Goal: Information Seeking & Learning: Learn about a topic

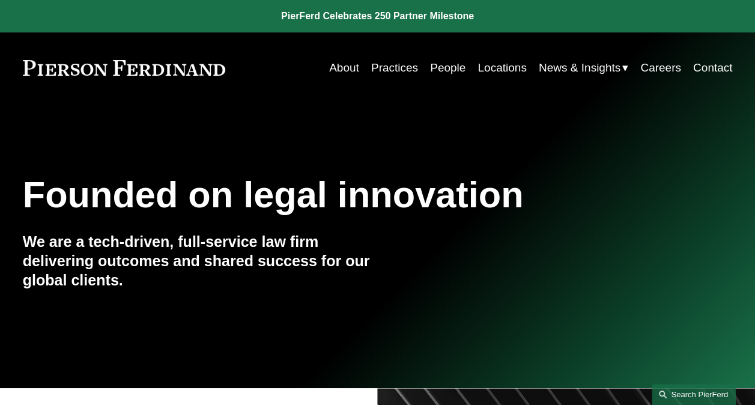
click at [682, 392] on link "Search this site" at bounding box center [694, 394] width 84 height 21
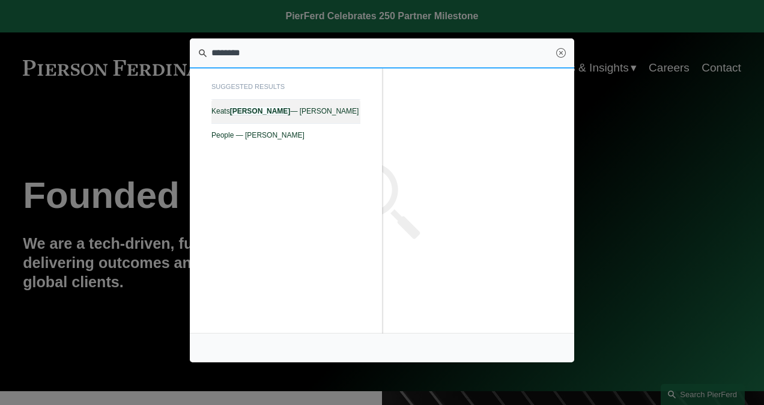
click at [234, 113] on em "Quinalty" at bounding box center [260, 111] width 61 height 8
type input "********"
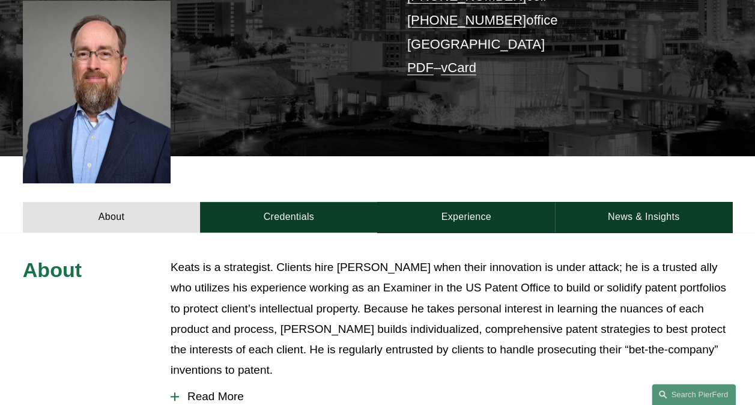
scroll to position [297, 0]
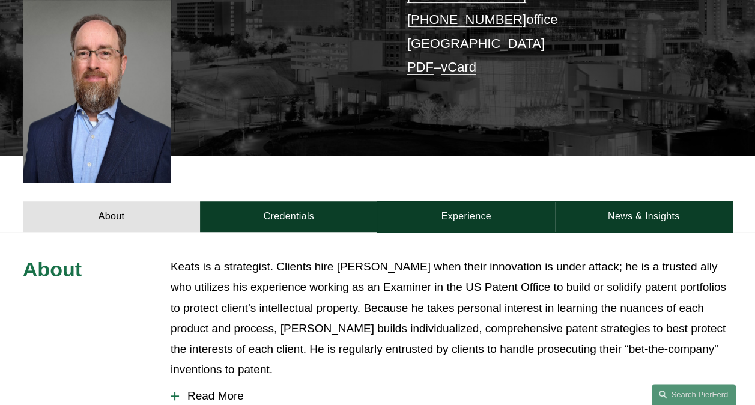
click at [201, 389] on span "Read More" at bounding box center [455, 395] width 553 height 13
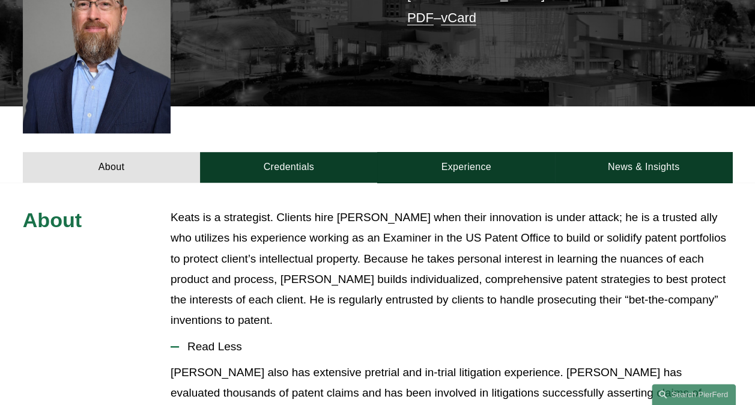
scroll to position [345, 0]
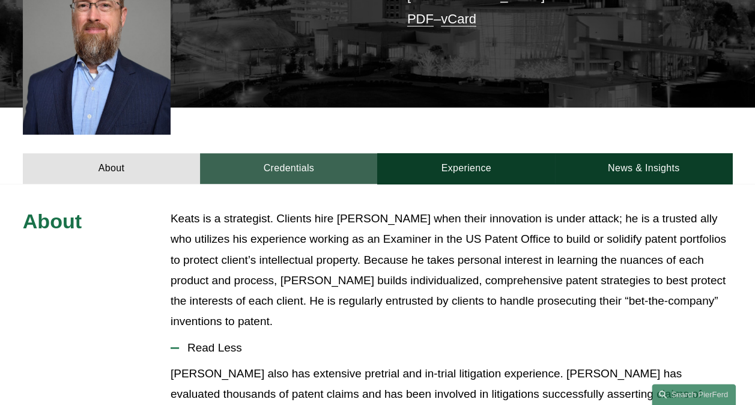
click at [284, 154] on link "Credentials" at bounding box center [288, 168] width 177 height 31
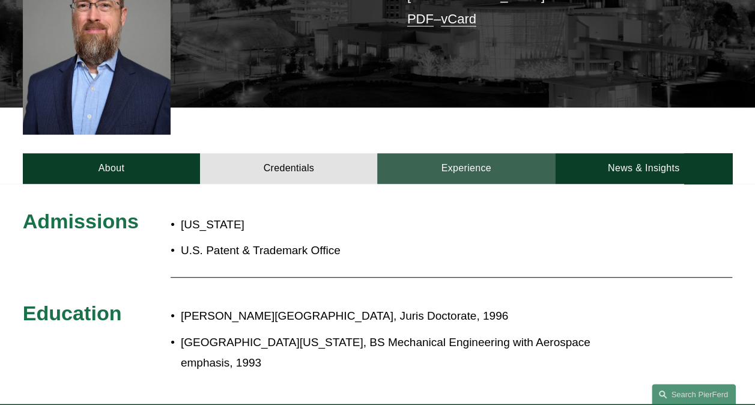
click at [462, 153] on link "Experience" at bounding box center [465, 168] width 177 height 31
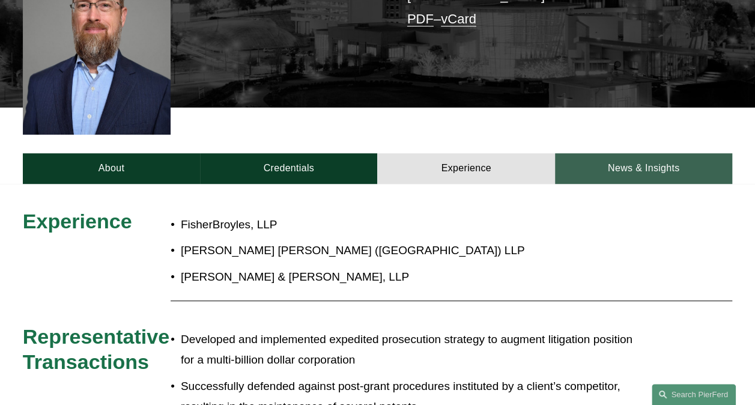
click at [605, 153] on link "News & Insights" at bounding box center [643, 168] width 177 height 31
